Goal: Task Accomplishment & Management: Use online tool/utility

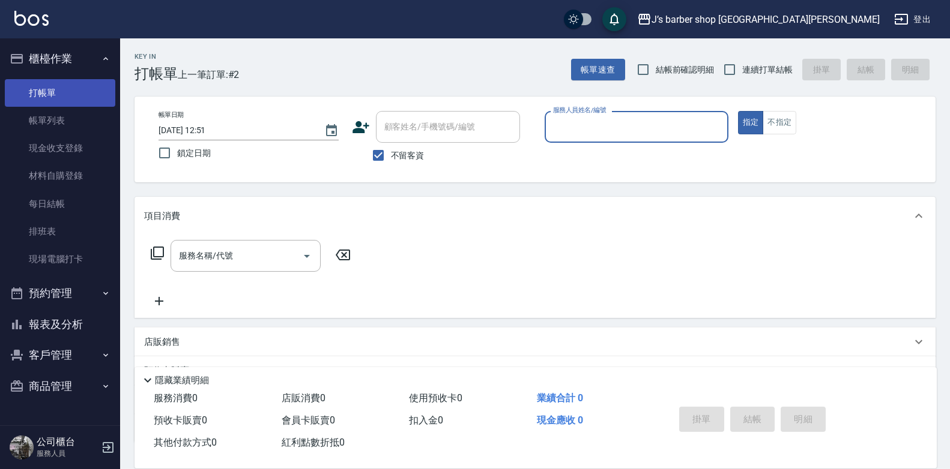
click at [83, 98] on link "打帳單" at bounding box center [60, 93] width 110 height 28
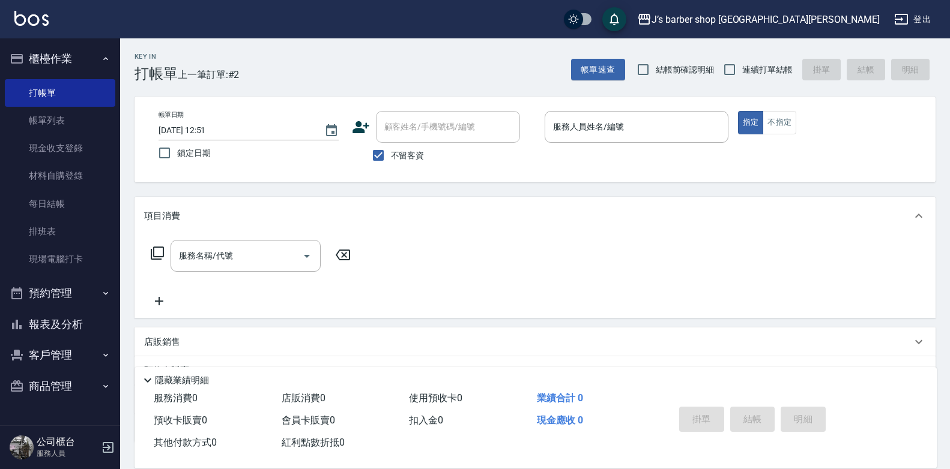
click at [421, 154] on span "不留客資" at bounding box center [408, 155] width 34 height 13
click at [391, 154] on input "不留客資" at bounding box center [378, 155] width 25 height 25
checkbox input "false"
click at [442, 132] on input "顧客姓名/手機號碼/編號" at bounding box center [438, 126] width 115 height 21
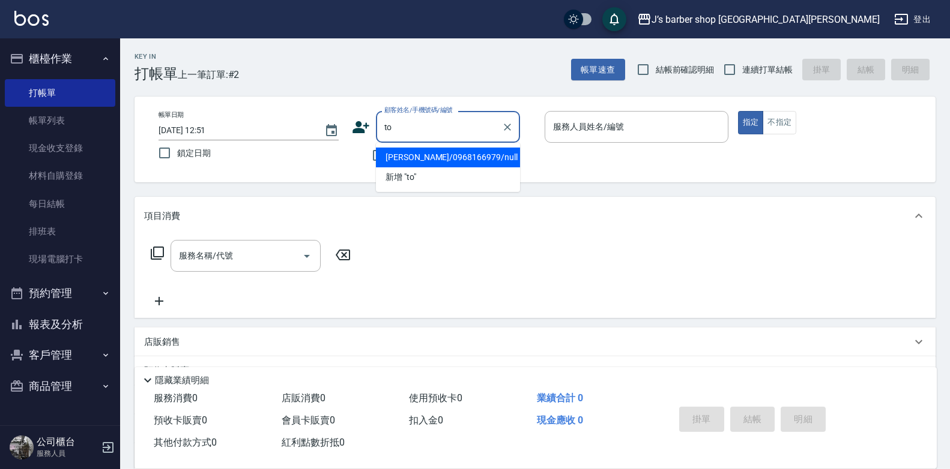
type input "t"
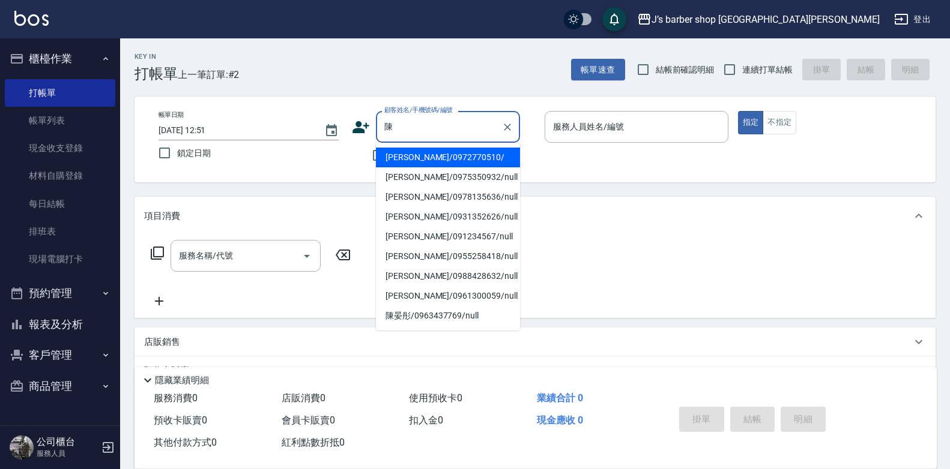
click at [460, 159] on li "[PERSON_NAME]/0972770510/" at bounding box center [448, 158] width 144 height 20
type input "[PERSON_NAME]/0972770510/"
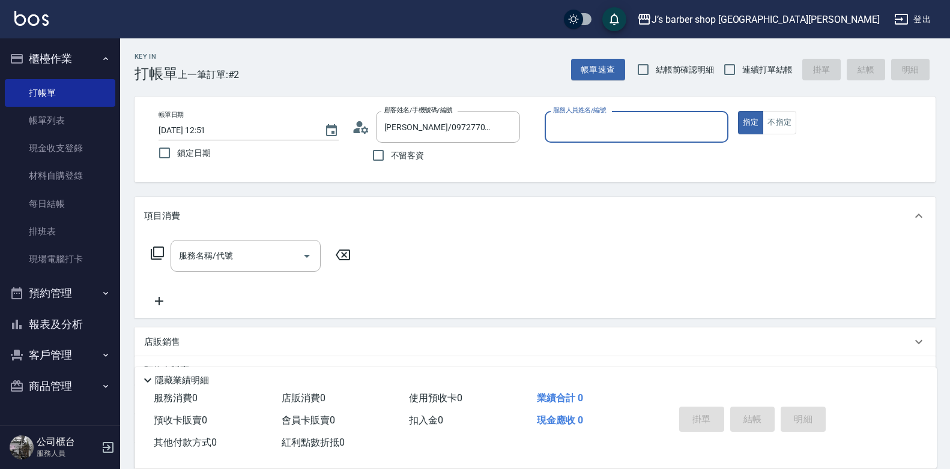
click at [598, 119] on input "服務人員姓名/編號" at bounding box center [636, 126] width 173 height 21
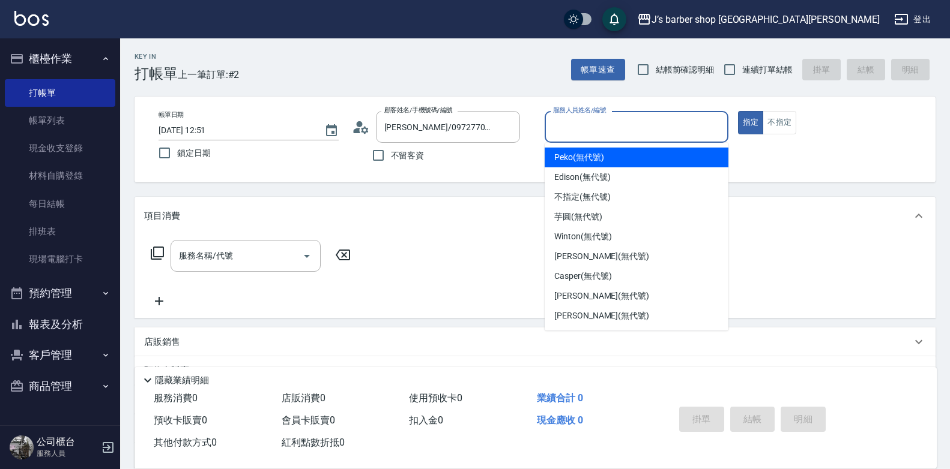
click at [600, 177] on span "Edison (無代號)" at bounding box center [582, 177] width 56 height 13
type input "Edison(無代號)"
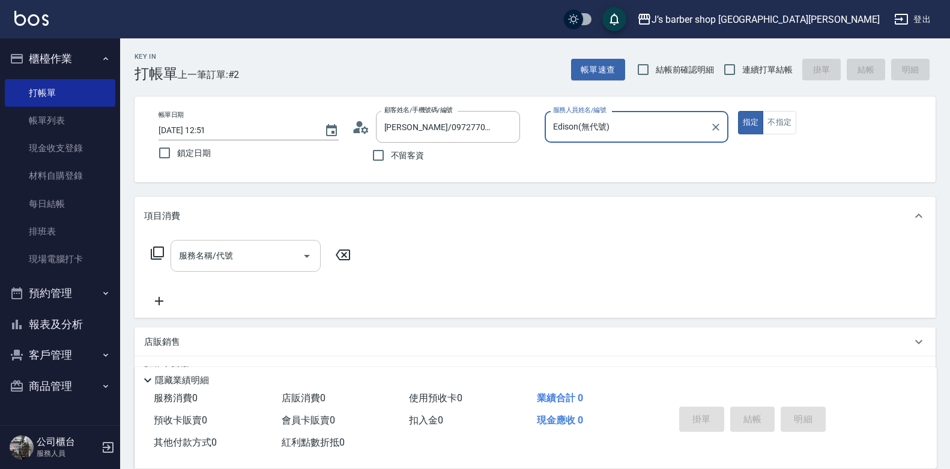
click at [256, 262] on input "服務名稱/代號" at bounding box center [236, 256] width 121 height 21
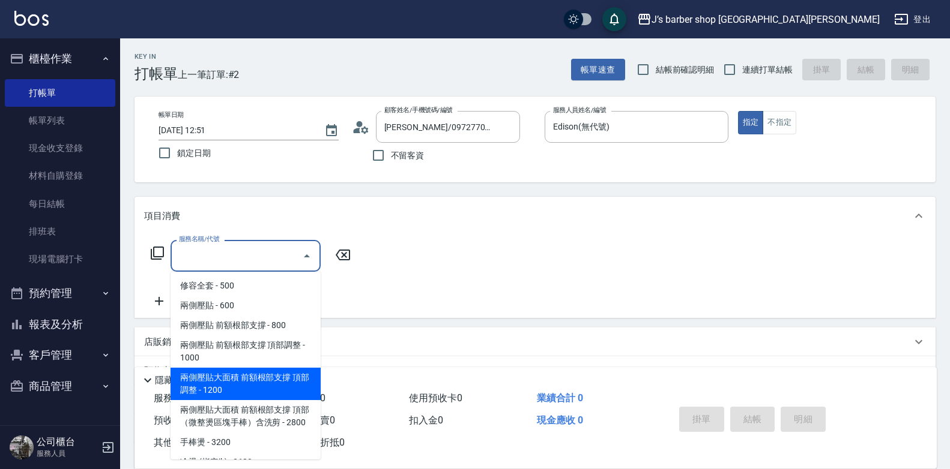
scroll to position [120, 0]
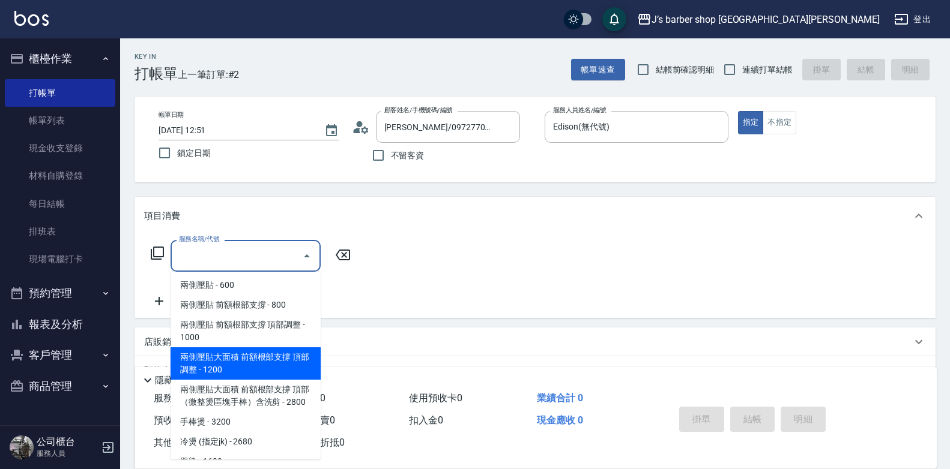
click at [285, 374] on span "兩側壓貼大面積 前額根部支撐 頂部調整 - 1200" at bounding box center [246, 364] width 150 height 32
type input "兩側壓貼大面積 前額根部支撐 頂部調整(Gp3)"
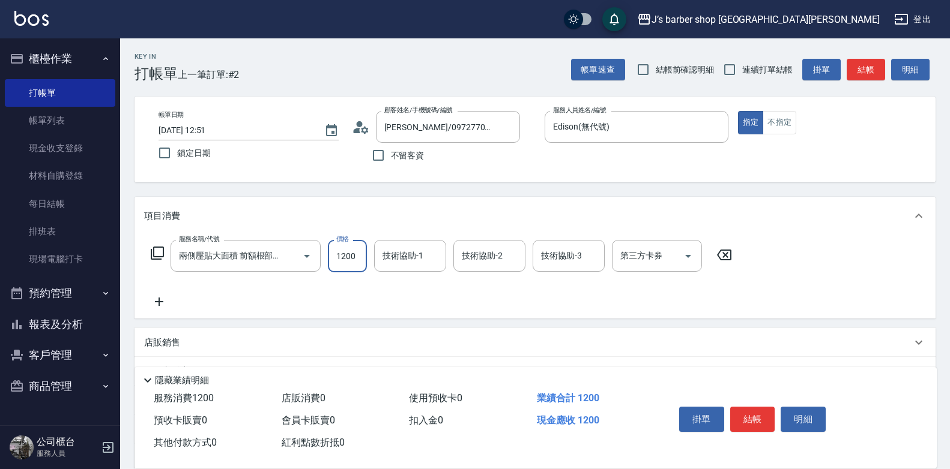
click at [352, 262] on input "1200" at bounding box center [347, 256] width 39 height 32
type input "1500"
click at [525, 300] on div "服務名稱/代號 兩側壓貼大面積 前額根部支撐 頂部調整(Gp3) 服務名稱/代號 價格 1500 價格 技術協助-1 技術協助-1 技術協助-2 技術協助-2…" at bounding box center [441, 274] width 595 height 69
click at [748, 415] on button "結帳" at bounding box center [752, 419] width 45 height 25
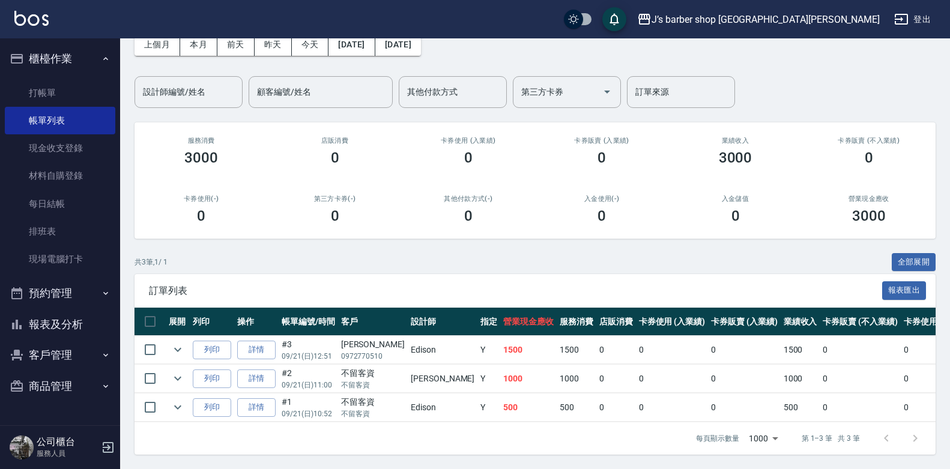
scroll to position [72, 0]
click at [50, 317] on button "報表及分析" at bounding box center [60, 324] width 110 height 31
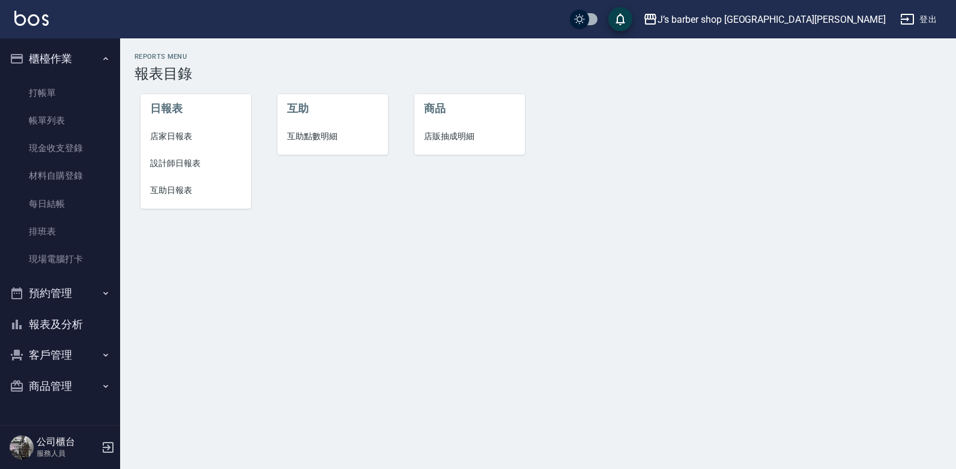
click at [175, 163] on span "設計師日報表" at bounding box center [195, 163] width 91 height 13
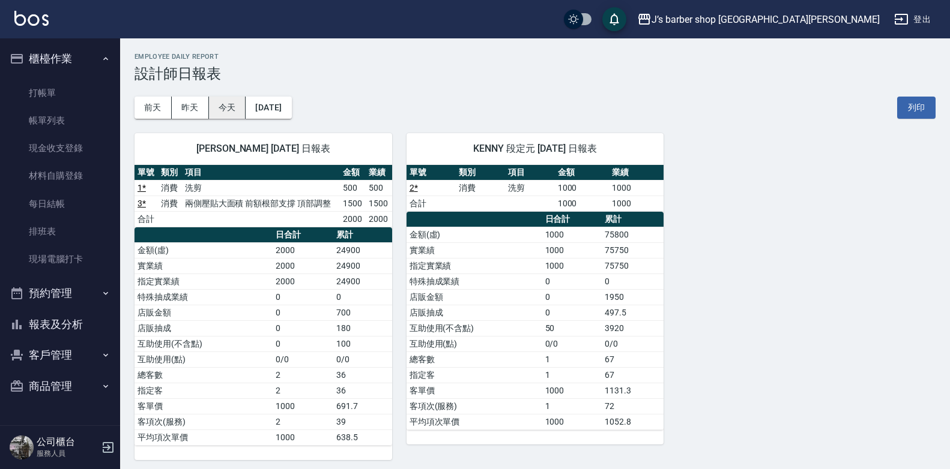
click at [219, 109] on button "今天" at bounding box center [227, 108] width 37 height 22
click at [83, 84] on link "打帳單" at bounding box center [60, 93] width 110 height 28
